Goal: Book appointment/travel/reservation

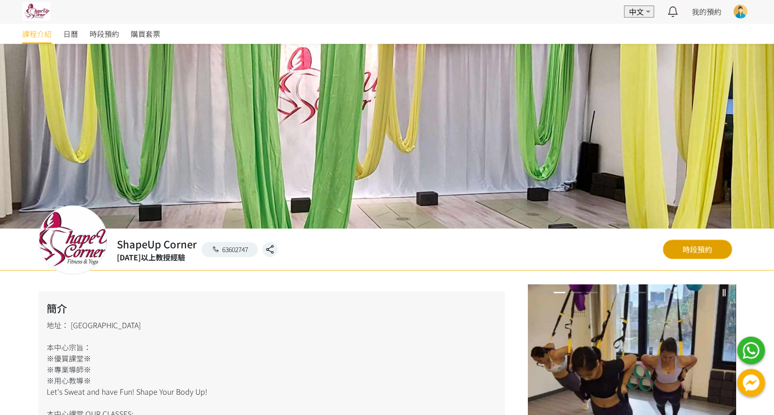
click at [703, 249] on link "時段預約" at bounding box center [696, 249] width 69 height 19
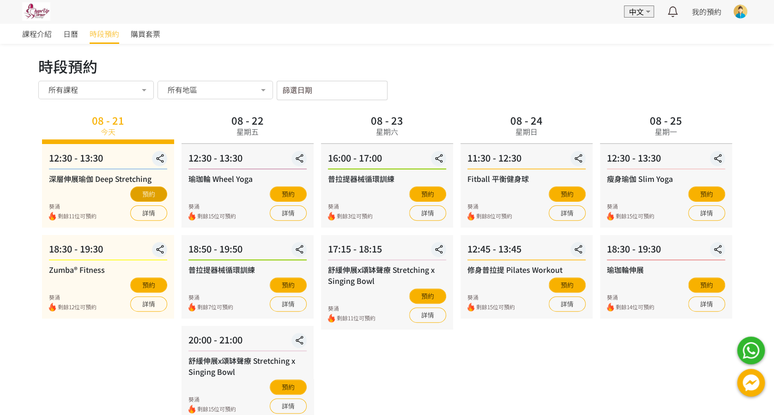
click at [145, 194] on button "預約" at bounding box center [148, 193] width 37 height 15
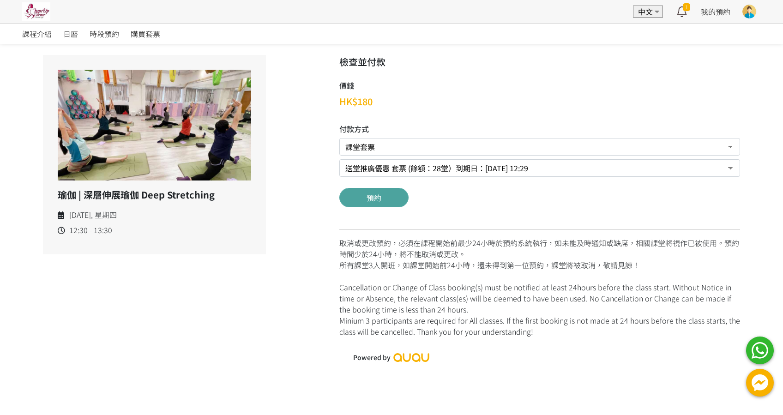
click at [369, 198] on button "預約" at bounding box center [373, 197] width 69 height 19
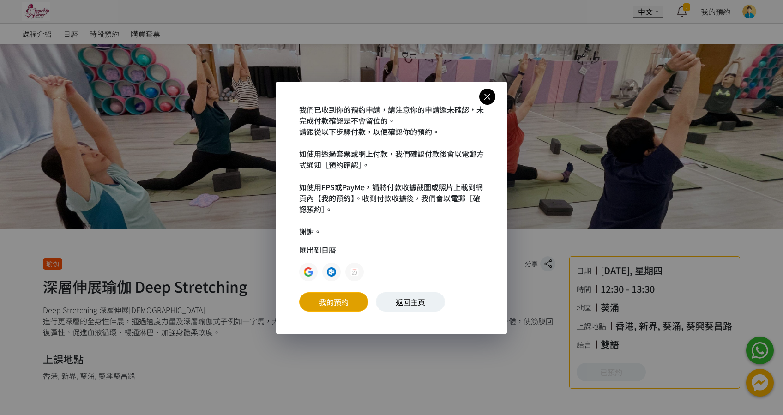
click at [343, 300] on link "我的預約" at bounding box center [333, 301] width 69 height 19
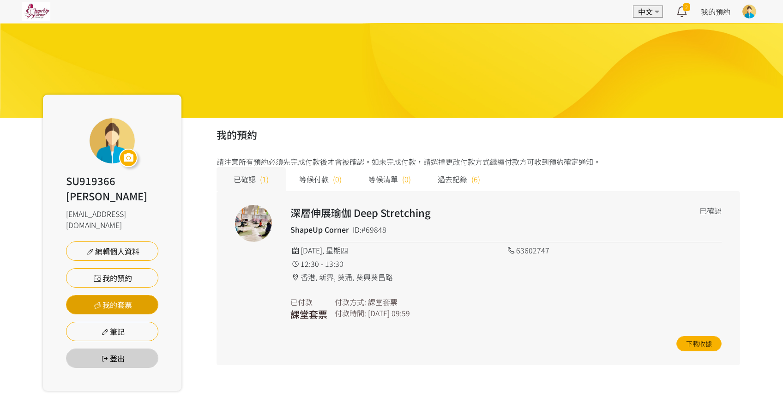
click at [119, 295] on link "我的套票" at bounding box center [112, 304] width 92 height 19
